Goal: Find specific page/section: Find specific page/section

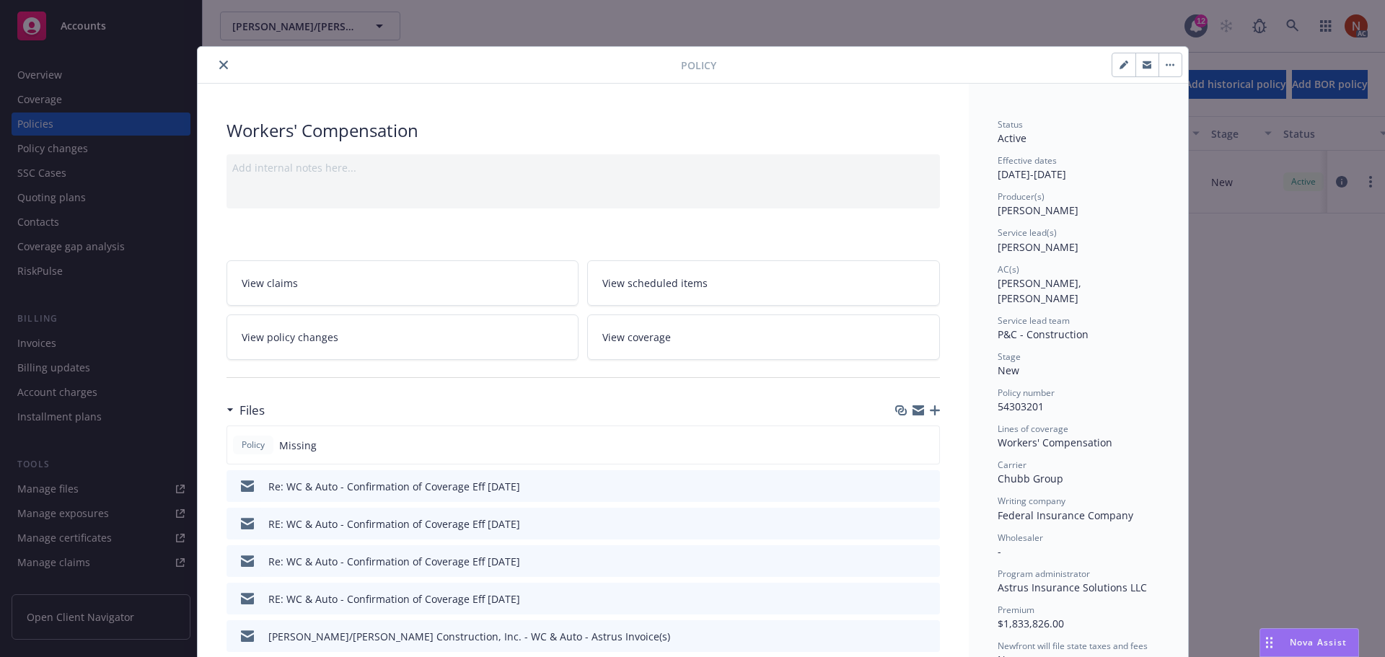
click at [224, 64] on button "close" at bounding box center [223, 64] width 17 height 17
